Goal: Task Accomplishment & Management: Use online tool/utility

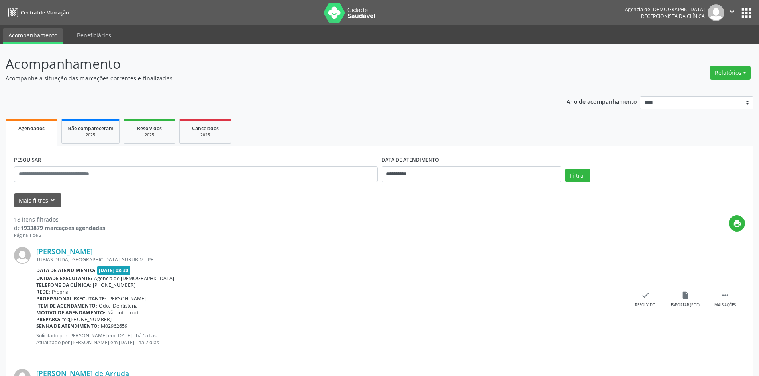
click at [731, 62] on div "Relatórios Agendamentos Procedimentos realizados" at bounding box center [730, 68] width 46 height 28
drag, startPoint x: 731, startPoint y: 69, endPoint x: 725, endPoint y: 74, distance: 7.9
click at [731, 70] on button "Relatórios" at bounding box center [730, 73] width 41 height 14
click at [691, 88] on link "Agendamentos" at bounding box center [708, 89] width 86 height 11
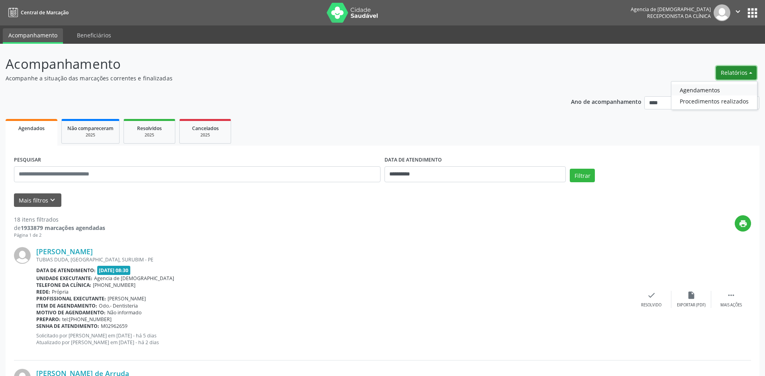
select select "*"
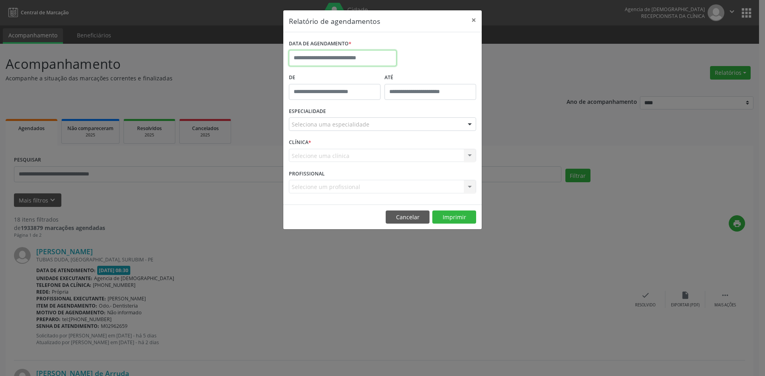
click at [364, 53] on input "text" at bounding box center [343, 58] width 108 height 16
click at [316, 118] on span "6" at bounding box center [315, 116] width 16 height 16
type input "**********"
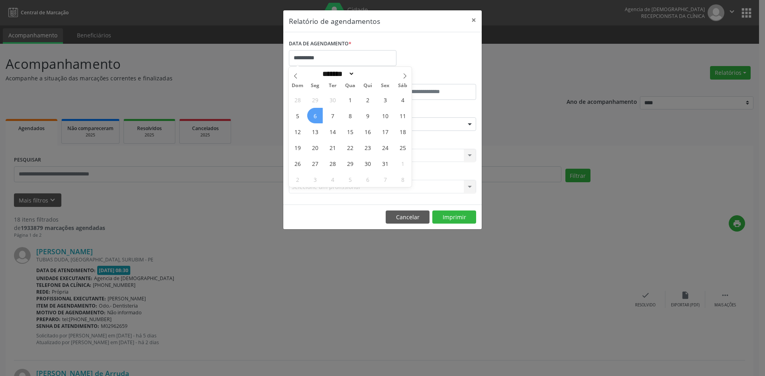
click at [316, 118] on span "6" at bounding box center [315, 116] width 16 height 16
click at [403, 131] on div "ESPECIALIDADE Seleciona uma especialidade Todas as especialidades Alergologia A…" at bounding box center [382, 121] width 191 height 31
click at [403, 127] on div "Seleciona uma especialidade" at bounding box center [382, 125] width 187 height 14
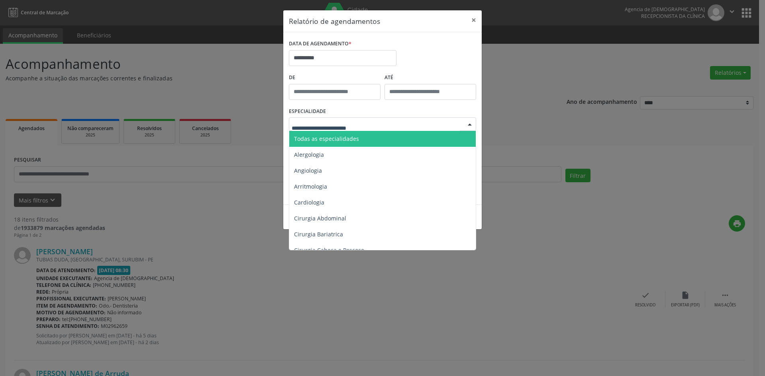
click at [403, 138] on span "Todas as especialidades" at bounding box center [383, 139] width 188 height 16
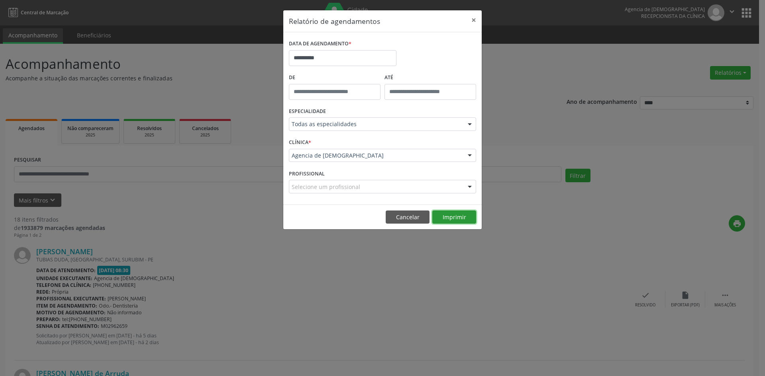
click at [460, 218] on button "Imprimir" at bounding box center [454, 218] width 44 height 14
